Goal: Use online tool/utility: Utilize a website feature to perform a specific function

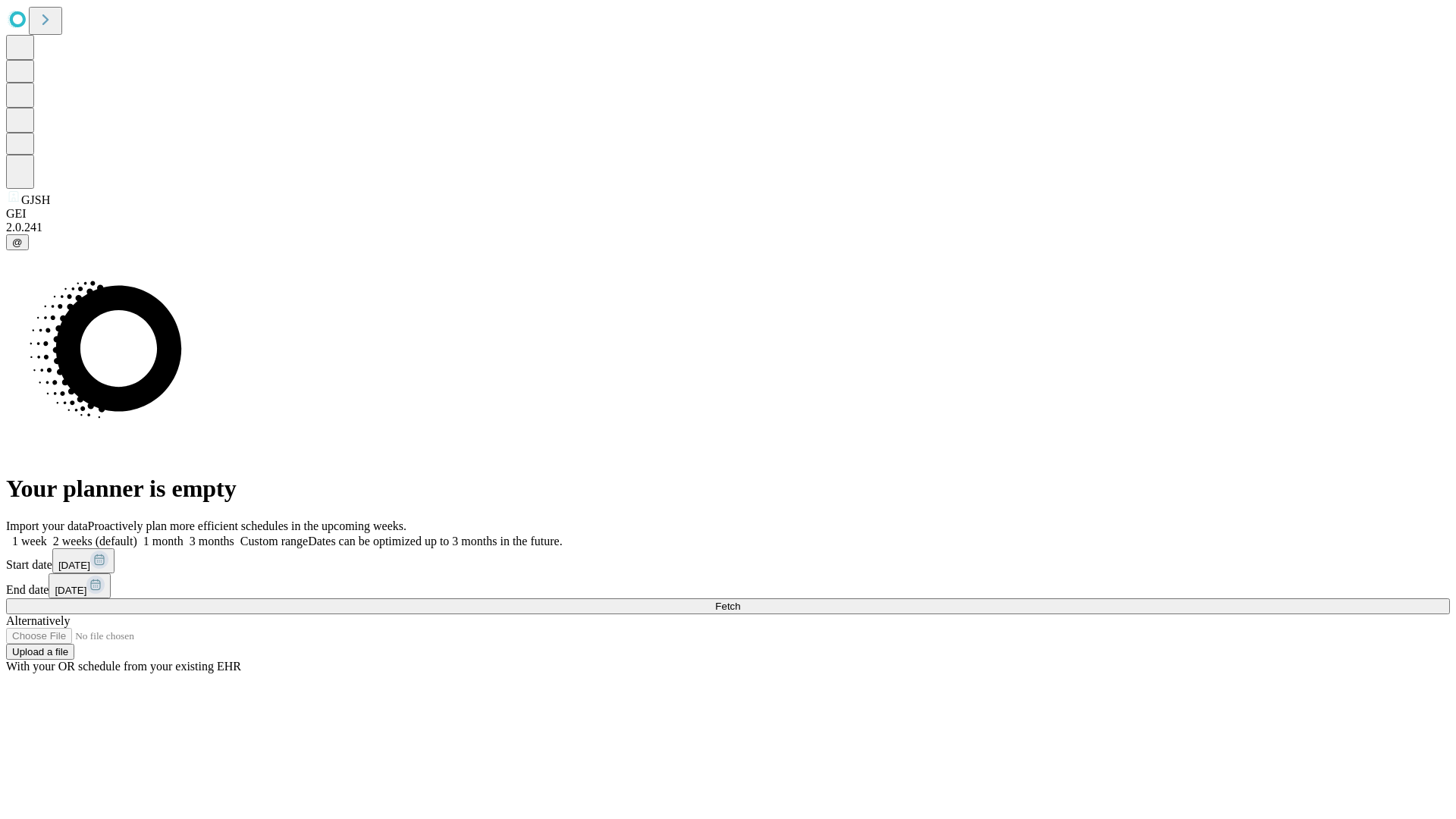
click at [741, 600] on span "Fetch" at bounding box center [728, 606] width 25 height 11
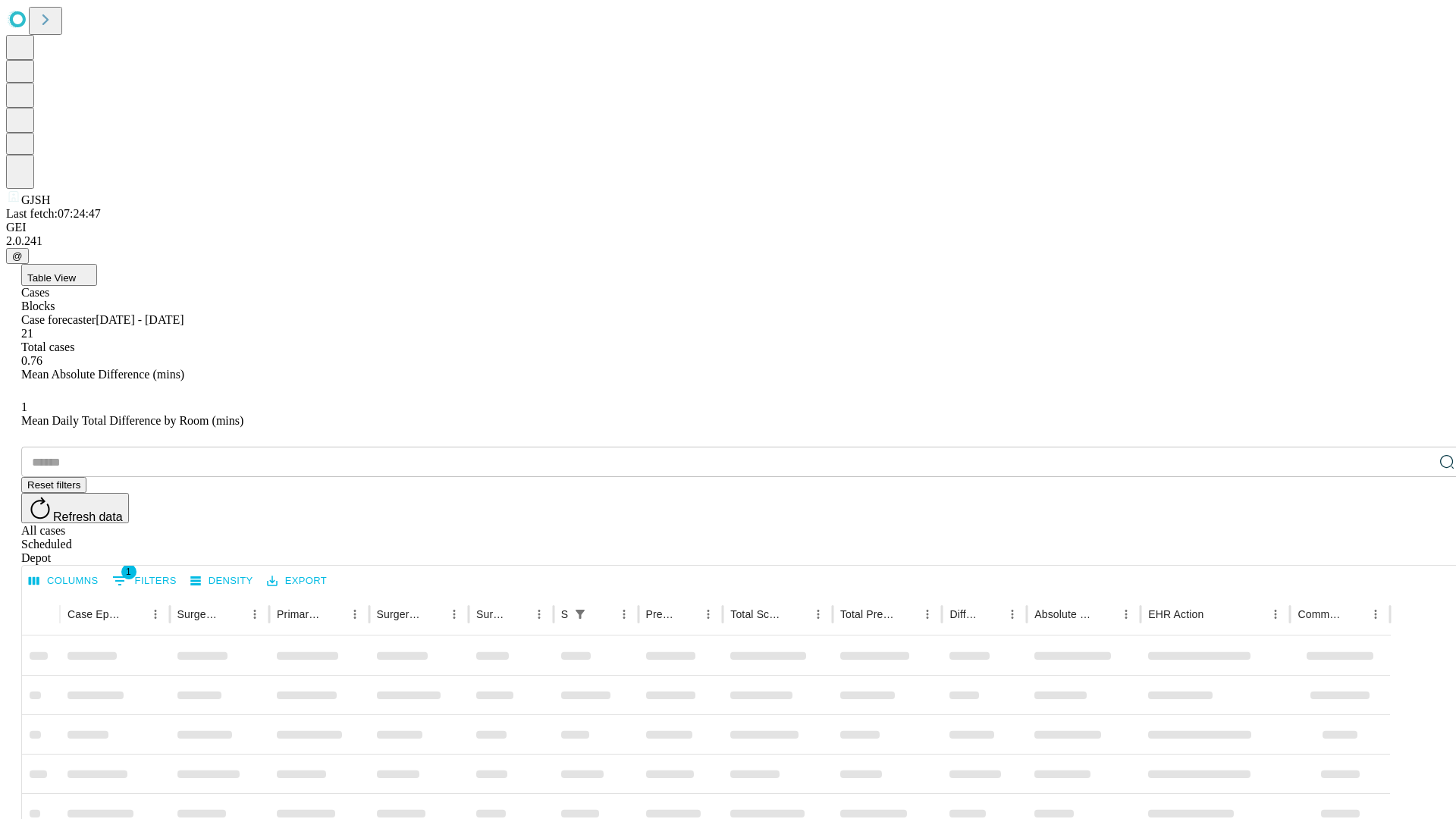
click at [76, 272] on span "Table View" at bounding box center [51, 278] width 48 height 11
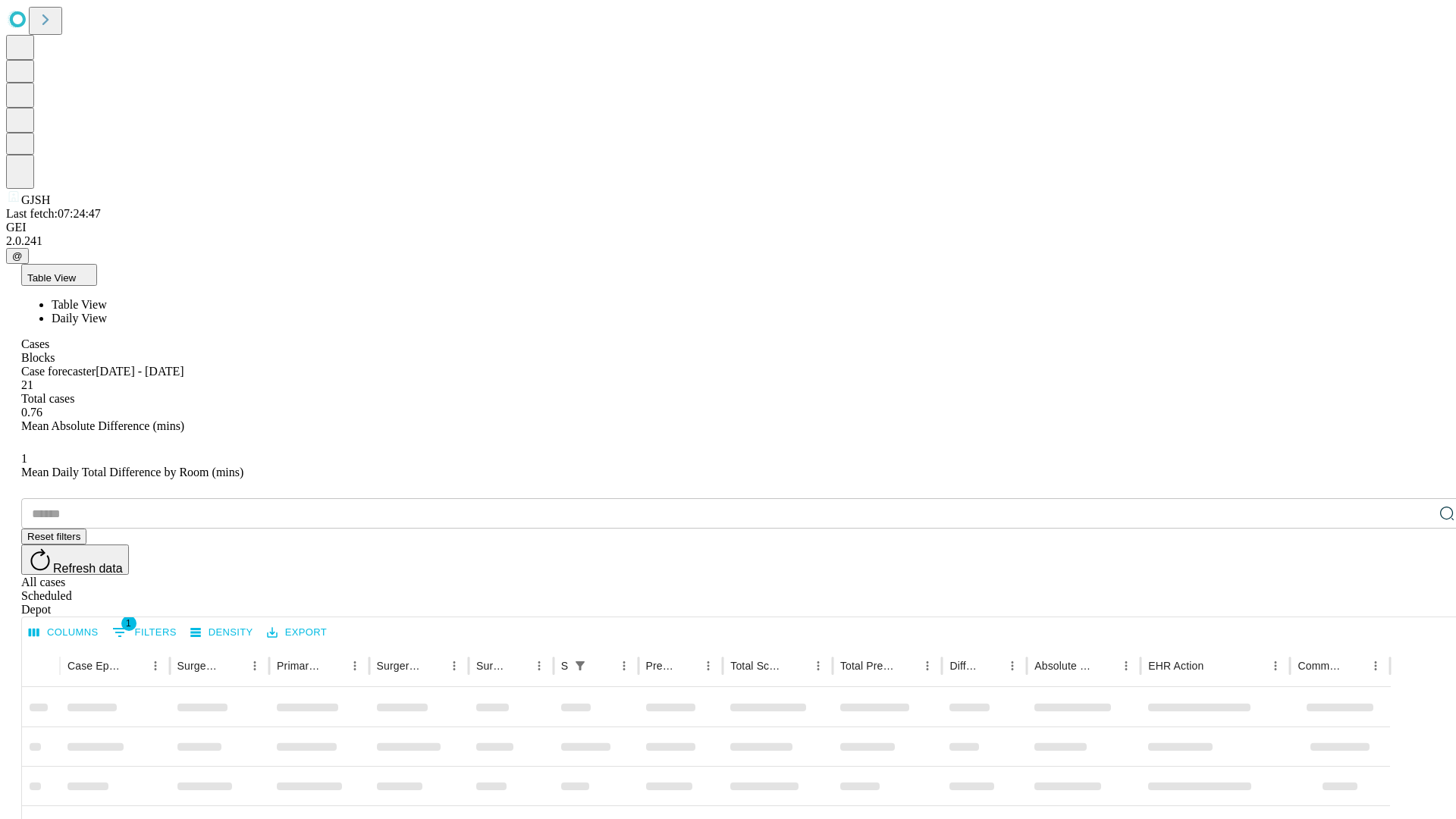
click at [107, 311] on span "Daily View" at bounding box center [80, 318] width 56 height 13
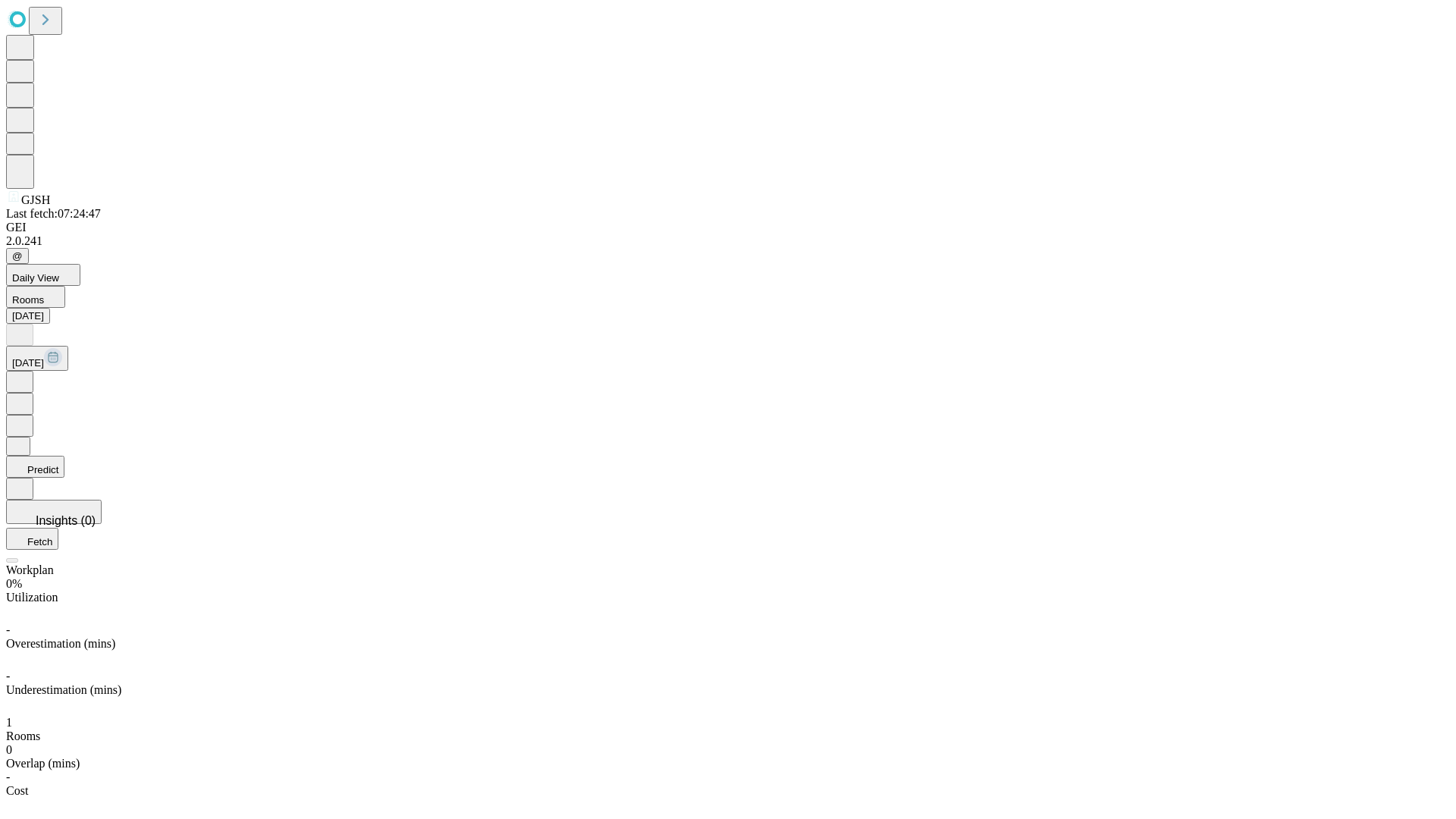
click at [65, 456] on button "Predict" at bounding box center [35, 467] width 58 height 22
